Goal: Task Accomplishment & Management: Manage account settings

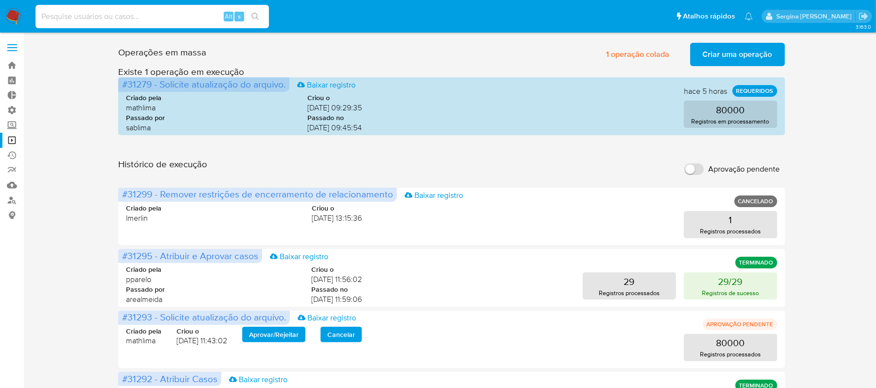
click at [73, 18] on input at bounding box center [153, 16] width 234 height 13
click at [10, 201] on link "Localizador de pessoas" at bounding box center [58, 200] width 116 height 15
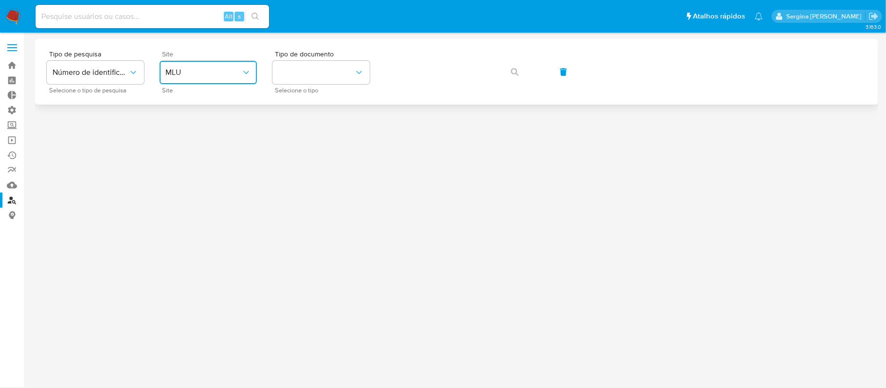
click at [220, 70] on span "MLU" at bounding box center [203, 73] width 76 height 10
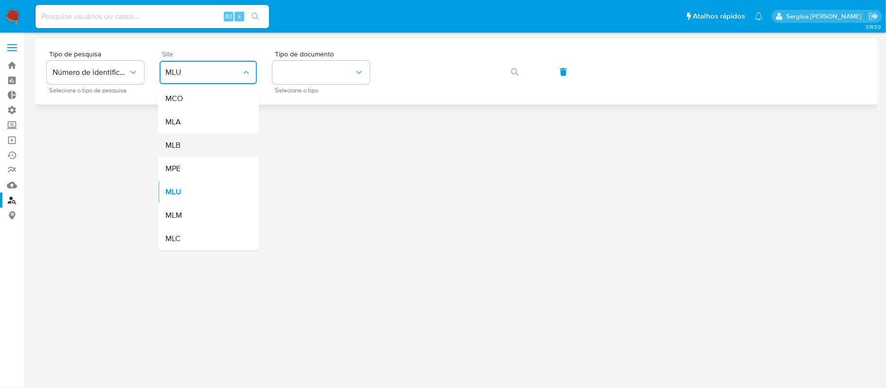
click at [211, 148] on div "MLB" at bounding box center [205, 145] width 80 height 23
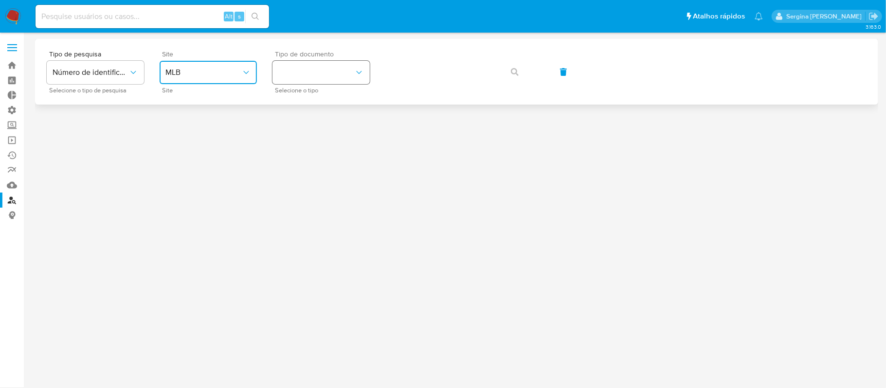
click at [273, 74] on button "identificationType" at bounding box center [321, 72] width 97 height 23
click at [303, 129] on div "CPF CPF" at bounding box center [318, 136] width 80 height 33
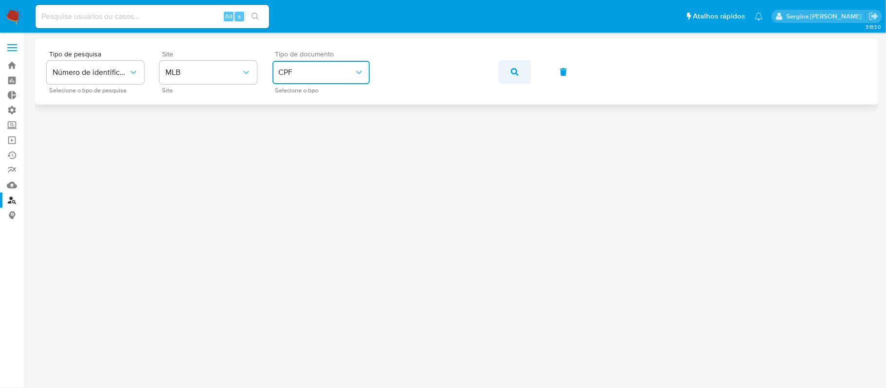
click at [507, 68] on button "button" at bounding box center [514, 71] width 33 height 23
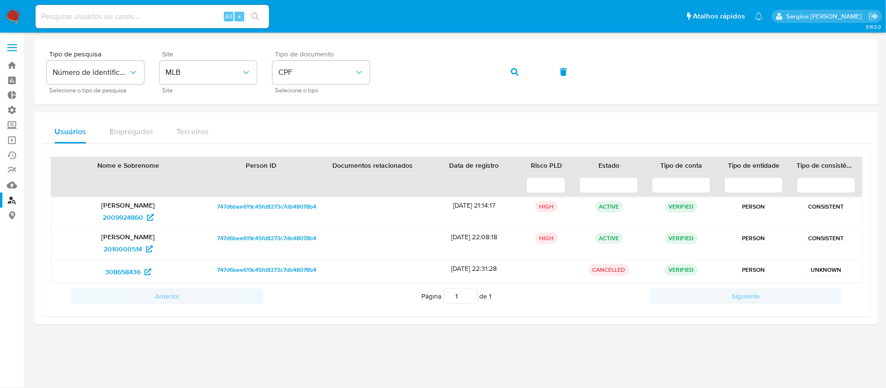
click at [99, 18] on input at bounding box center [153, 16] width 234 height 13
paste input "WwlD31J189Hiu8tqDrFATuZR"
type input "WwlD31J189Hiu8tqDrFATuZR"
click at [252, 14] on icon "search-icon" at bounding box center [255, 16] width 7 height 7
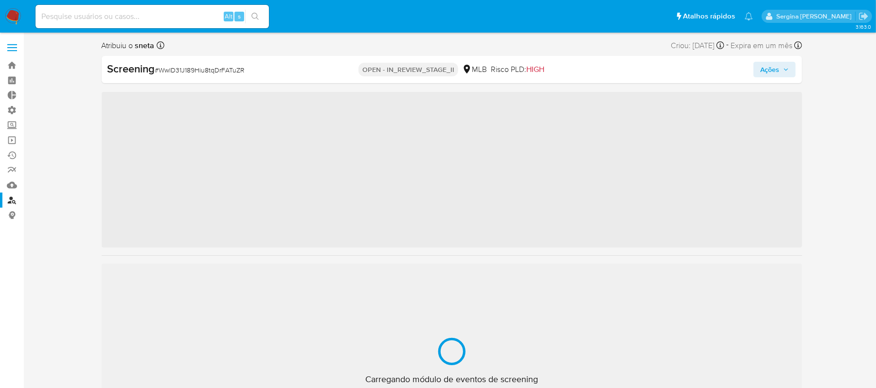
scroll to position [528, 0]
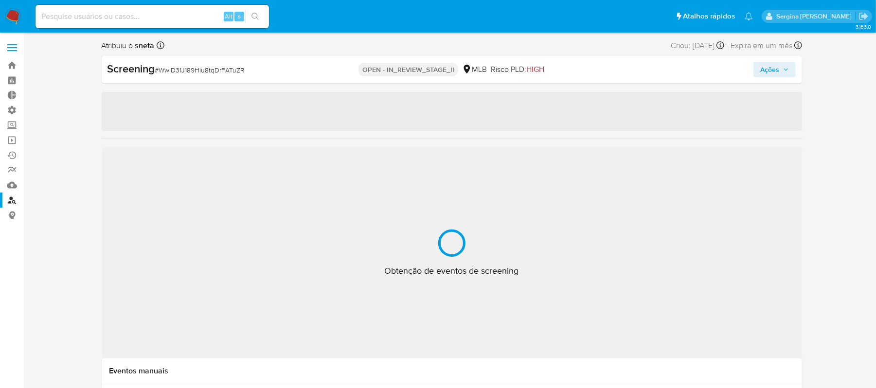
select select "10"
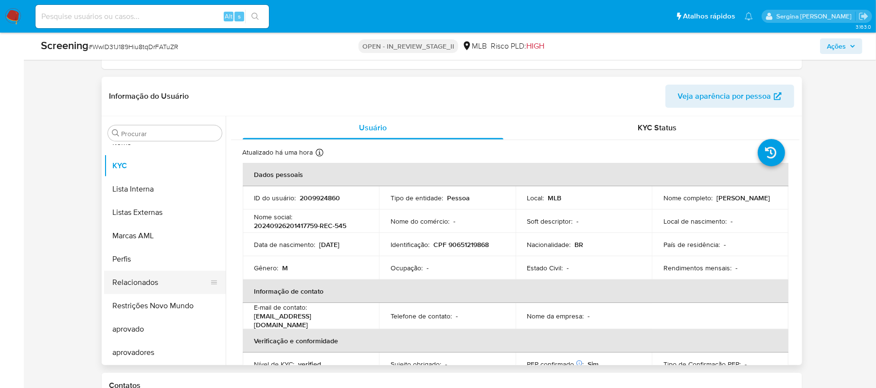
scroll to position [324, 0]
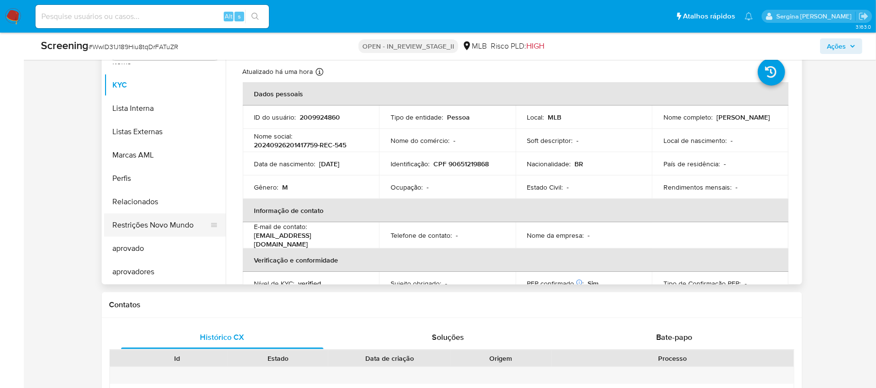
click at [161, 226] on button "Restrições Novo Mundo" at bounding box center [161, 225] width 114 height 23
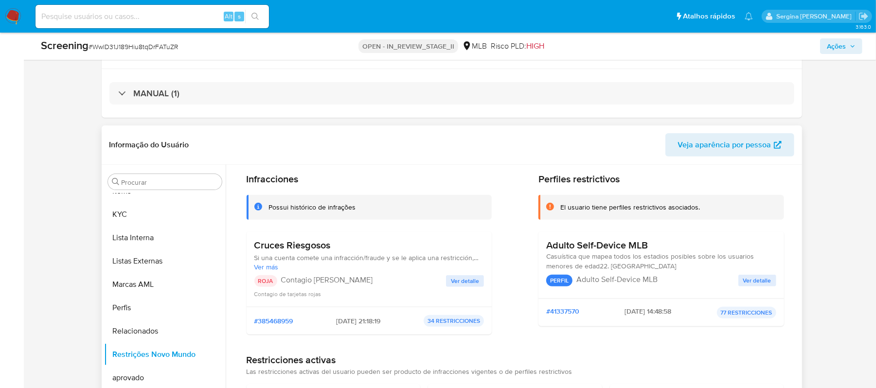
scroll to position [65, 0]
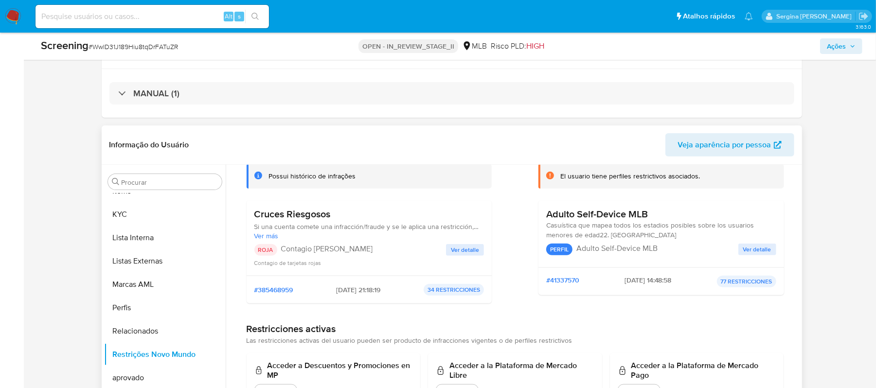
click at [461, 250] on span "Ver detalle" at bounding box center [465, 250] width 28 height 10
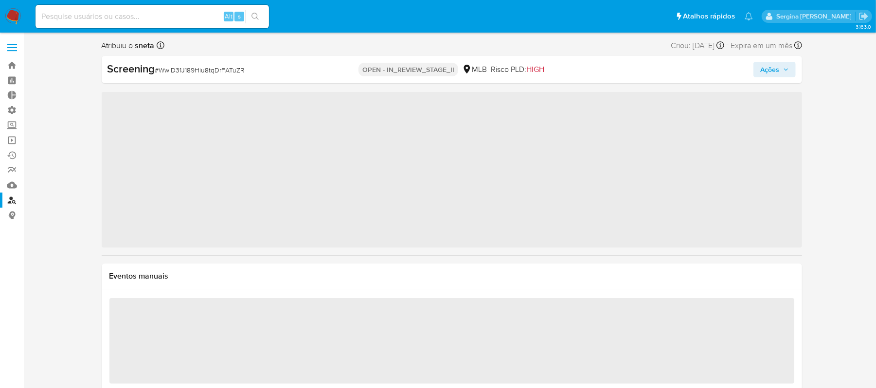
scroll to position [528, 0]
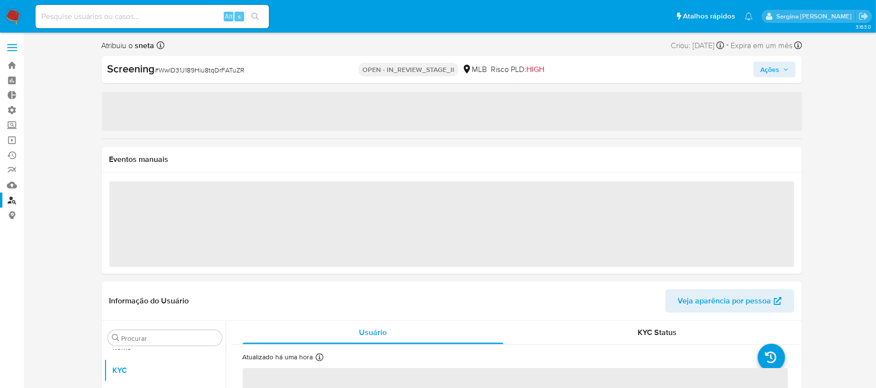
select select "10"
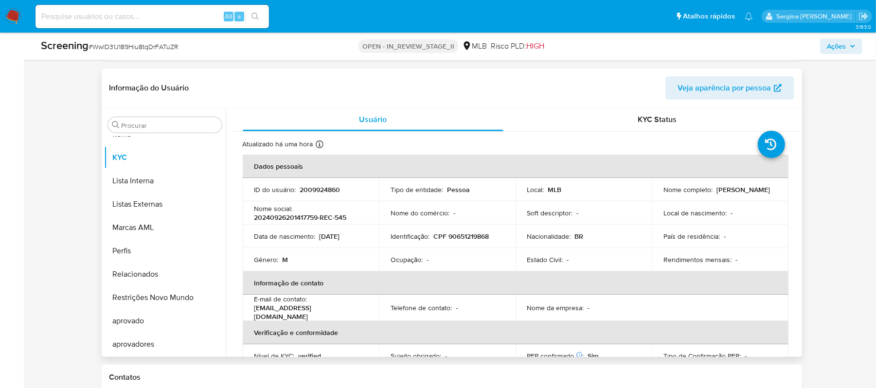
scroll to position [259, 0]
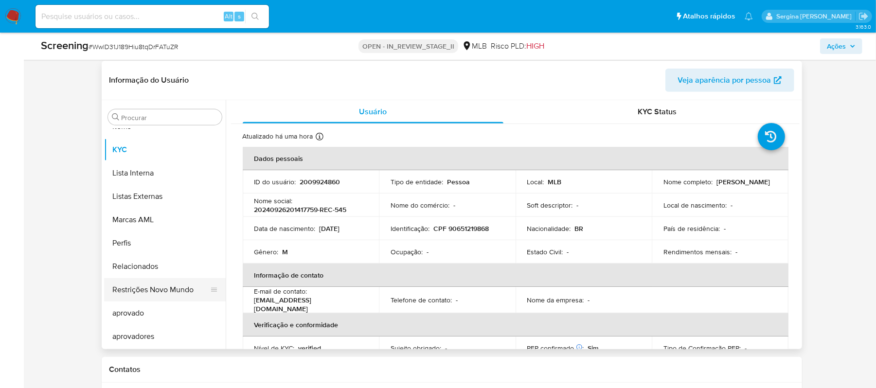
click at [184, 294] on button "Restrições Novo Mundo" at bounding box center [161, 289] width 114 height 23
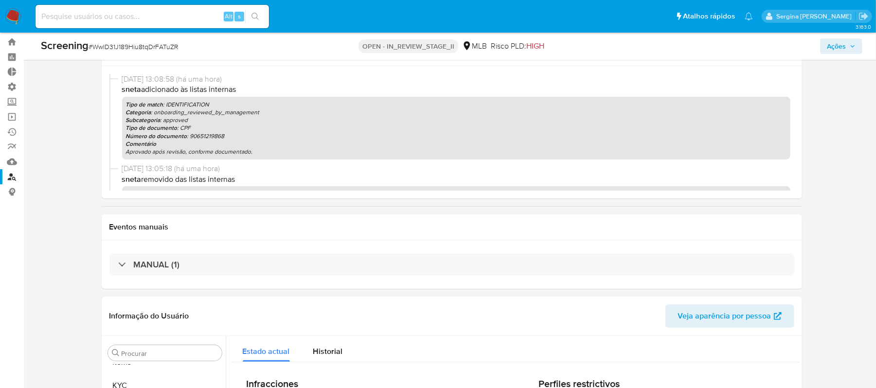
scroll to position [0, 0]
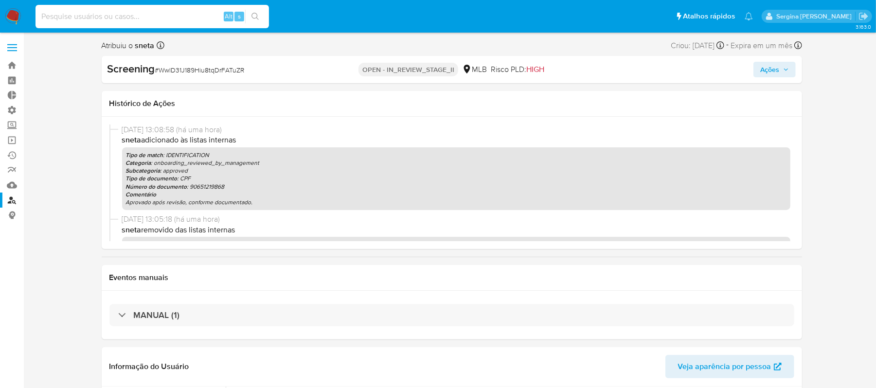
click at [166, 11] on input at bounding box center [153, 16] width 234 height 13
click at [778, 74] on span "Ações" at bounding box center [770, 70] width 19 height 16
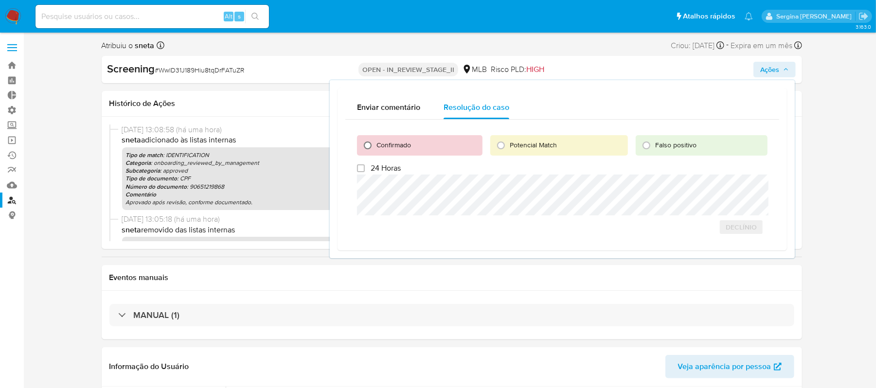
click at [368, 145] on input "Confirmado" at bounding box center [368, 146] width 16 height 16
radio input "true"
click at [747, 228] on span "Cerrar caso" at bounding box center [733, 227] width 47 height 14
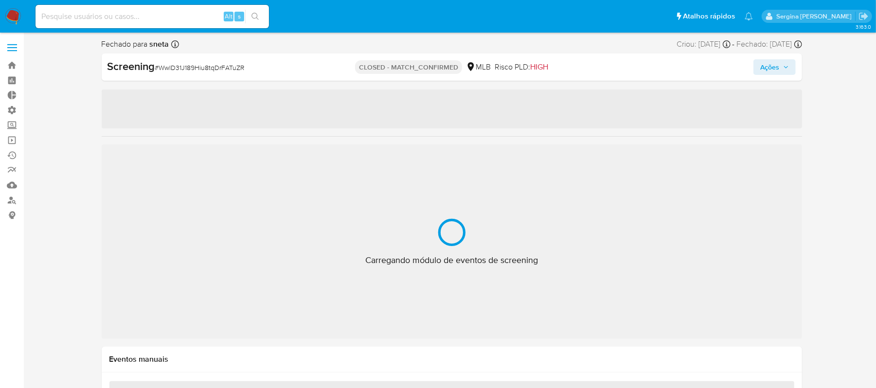
scroll to position [528, 0]
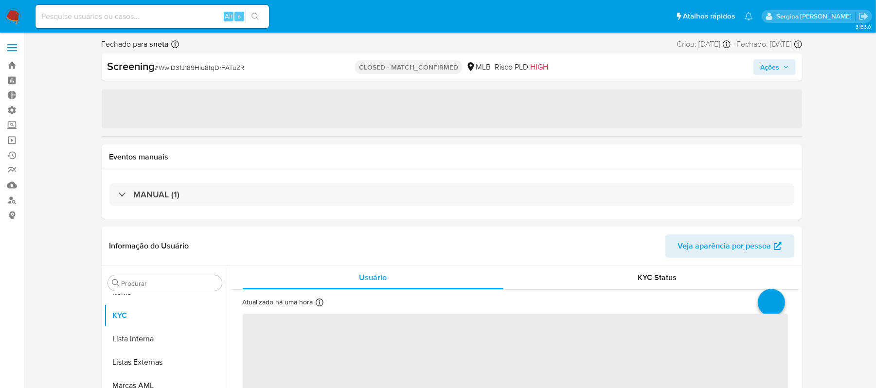
select select "10"
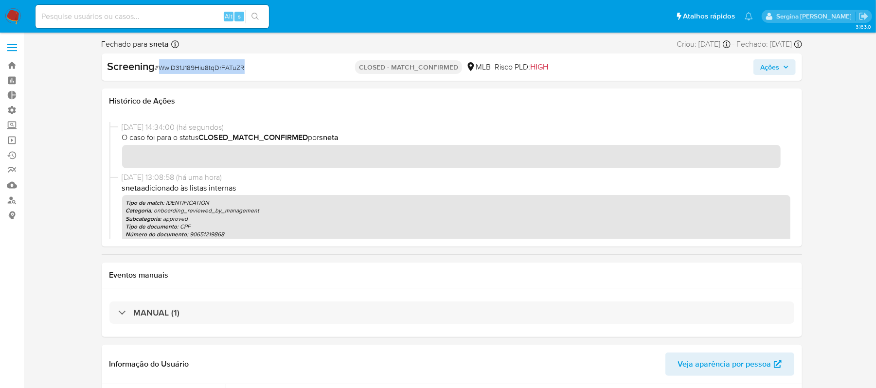
drag, startPoint x: 244, startPoint y: 67, endPoint x: 162, endPoint y: 67, distance: 82.2
click at [162, 67] on span "# WwlD31J189Hiu8tqDrFATuZR" at bounding box center [200, 68] width 90 height 10
click at [14, 63] on link "Bandeja" at bounding box center [58, 65] width 116 height 15
